Goal: Information Seeking & Learning: Learn about a topic

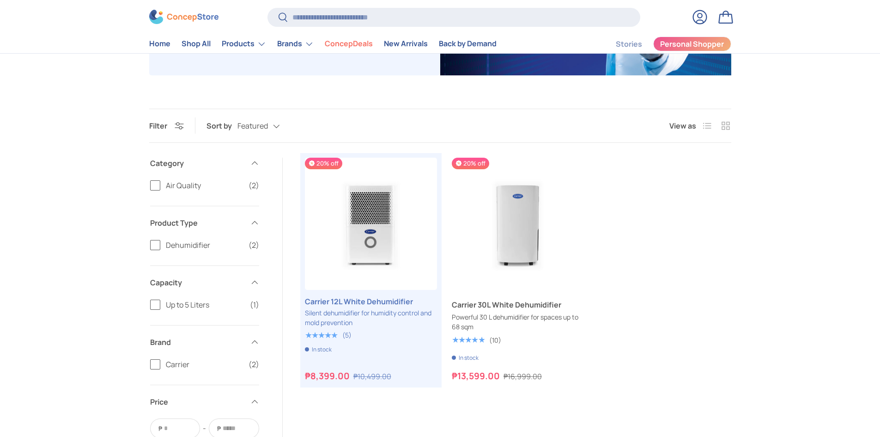
scroll to position [277, 0]
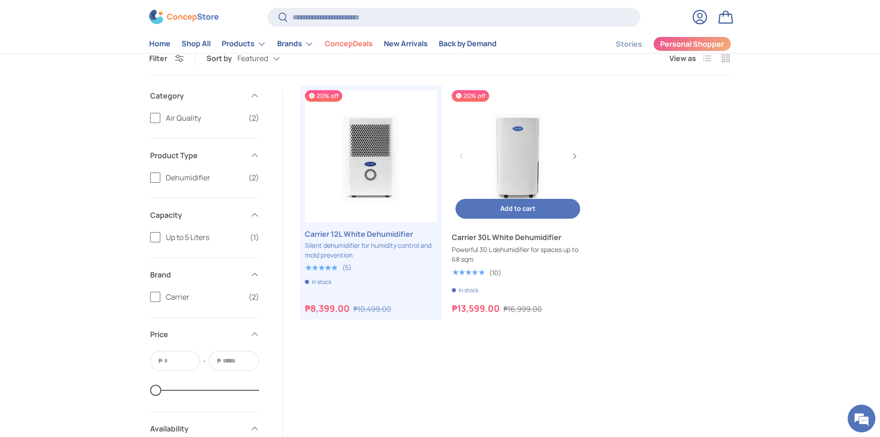
click at [487, 243] on link "Carrier 30L White Dehumidifier" at bounding box center [518, 236] width 132 height 11
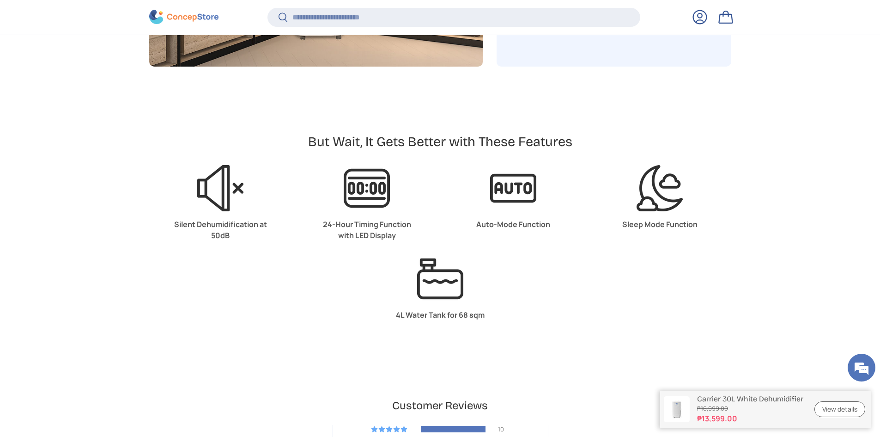
scroll to position [2170, 0]
